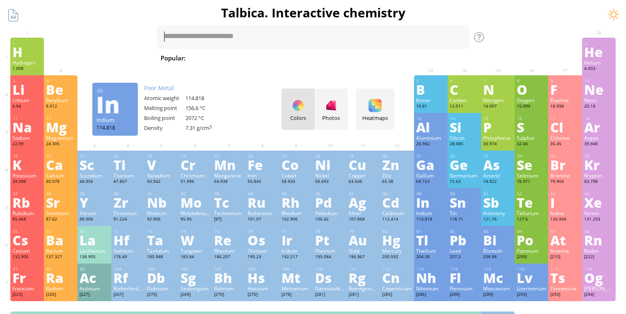
click at [433, 199] on div "In" at bounding box center [430, 202] width 29 height 13
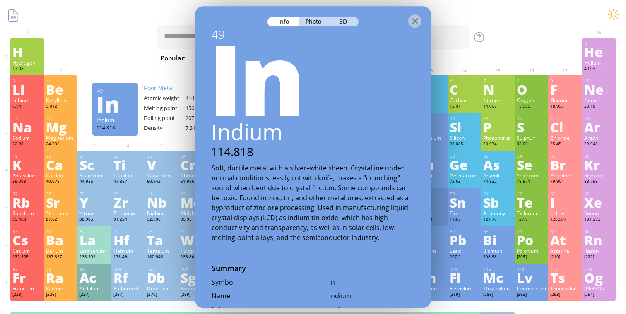
click at [433, 199] on div "In" at bounding box center [430, 202] width 29 height 13
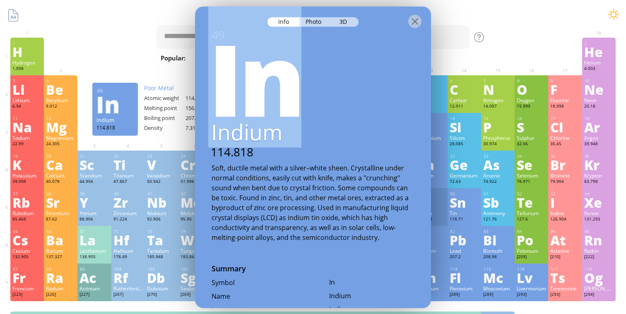
click at [433, 199] on div "In" at bounding box center [430, 202] width 29 height 13
click at [456, 180] on div "72.63" at bounding box center [464, 182] width 29 height 7
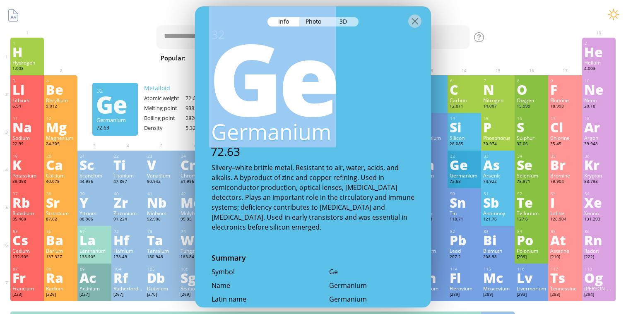
click at [456, 180] on div "72.63" at bounding box center [464, 182] width 29 height 7
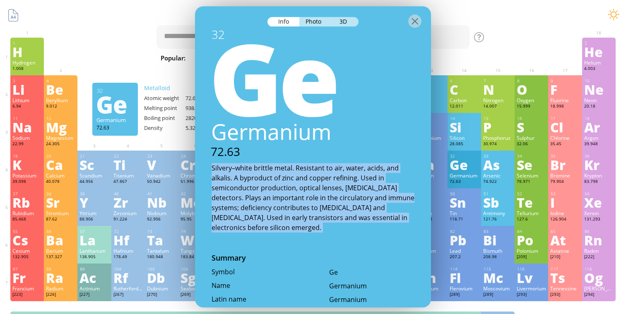
click at [456, 180] on div "72.63" at bounding box center [464, 182] width 29 height 7
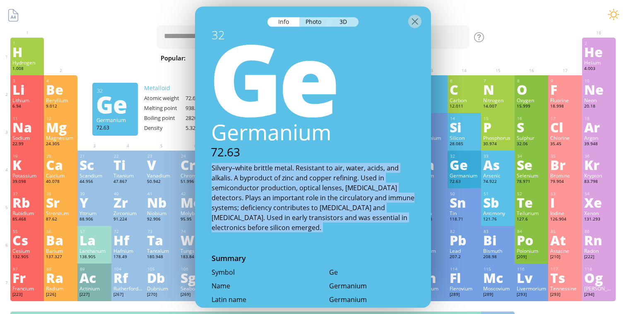
click at [456, 180] on div "72.63" at bounding box center [464, 182] width 29 height 7
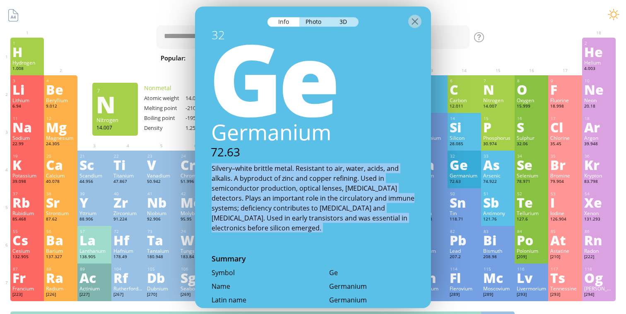
click at [517, 56] on div "1 H Hydrogen 1.008 −1, +1 −1, +1 -259.14 °C -252.87 °C 0.0899 g/l 1s 1 2 He Hel…" at bounding box center [313, 57] width 606 height 38
drag, startPoint x: 517, startPoint y: 56, endPoint x: 429, endPoint y: 55, distance: 87.8
click at [514, 56] on div "1 H Hydrogen 1.008 −1, +1 −1, +1 -259.14 °C -252.87 °C 0.0899 g/l 1s 1 2 He Hel…" at bounding box center [313, 57] width 606 height 38
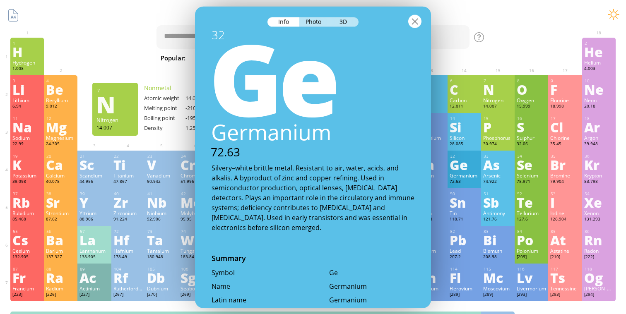
click at [418, 23] on div at bounding box center [414, 20] width 13 height 13
